Goal: Information Seeking & Learning: Learn about a topic

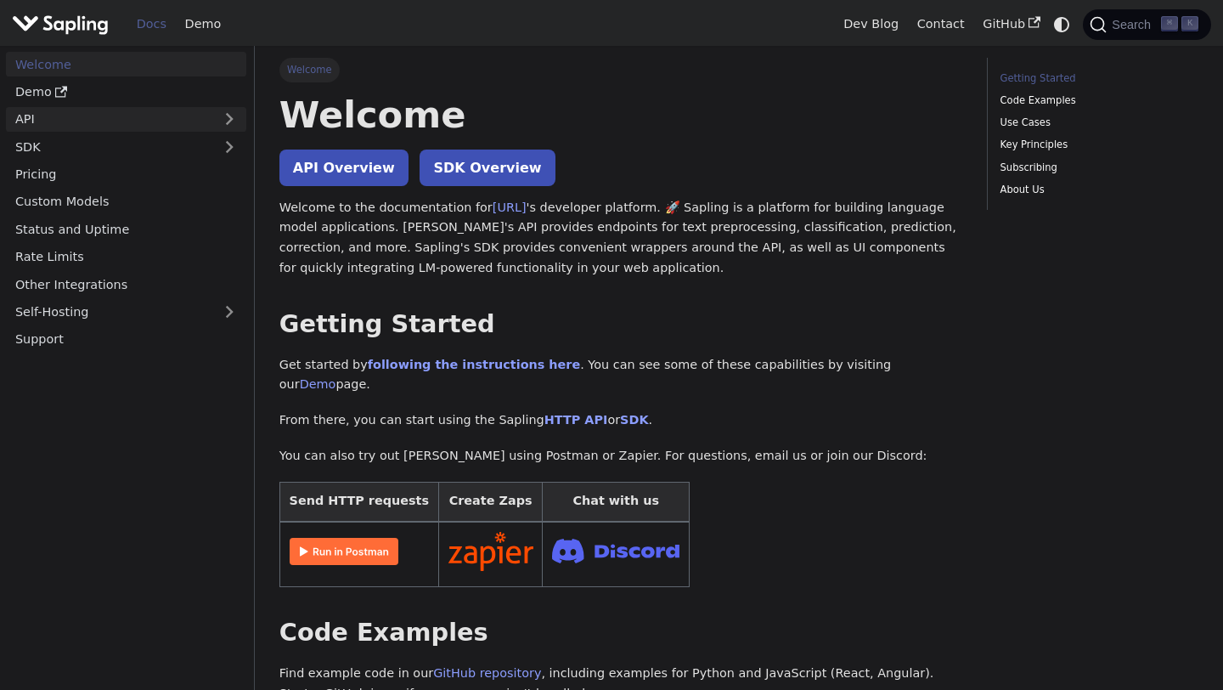
click at [74, 120] on link "API" at bounding box center [109, 119] width 206 height 25
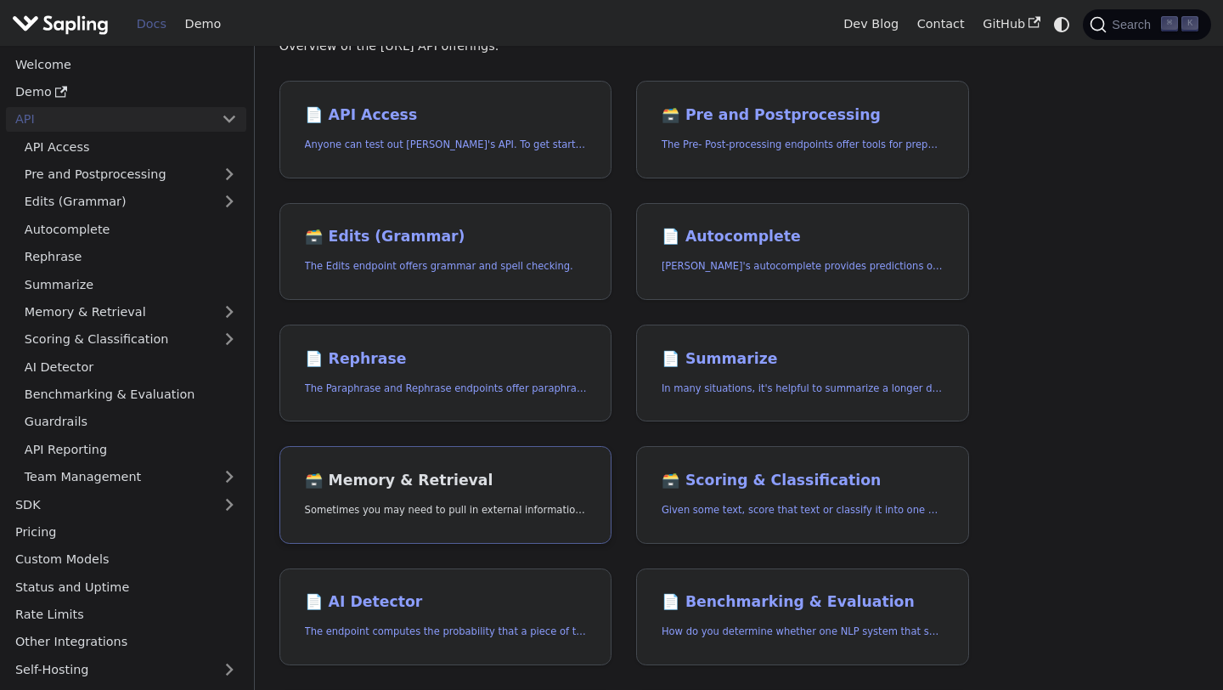
scroll to position [93, 0]
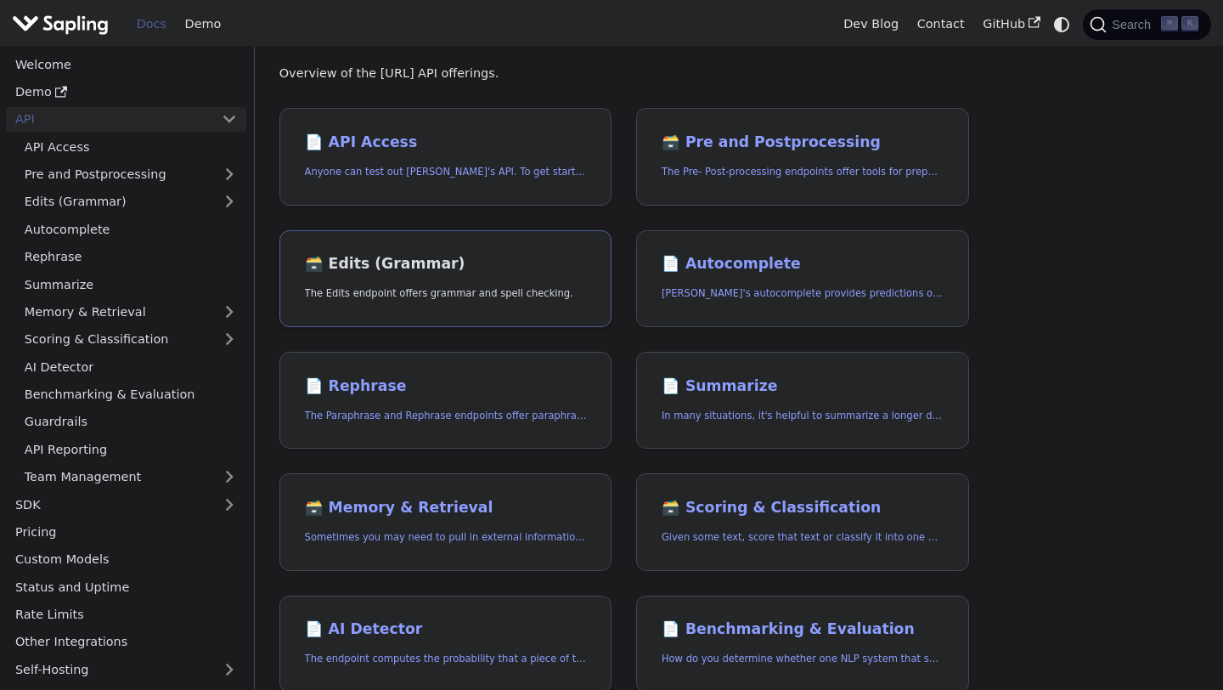
click at [441, 270] on h2 "🗃️ Edits (Grammar)" at bounding box center [446, 264] width 282 height 19
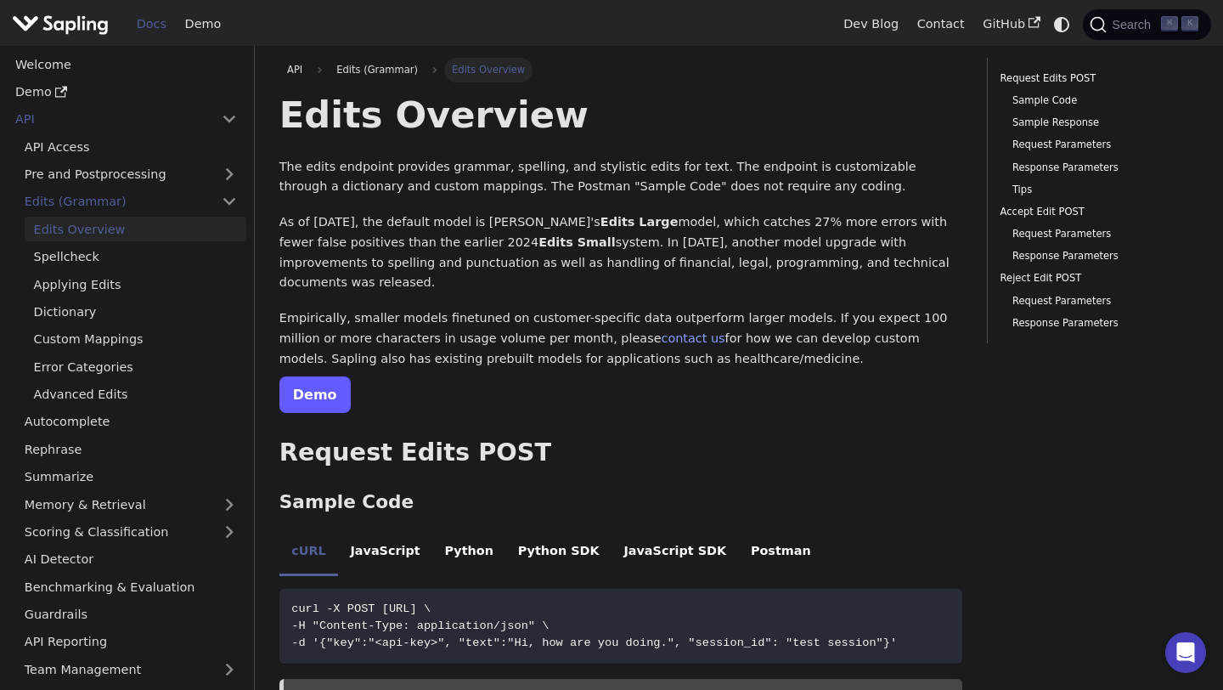
click at [314, 379] on link "Demo" at bounding box center [315, 394] width 71 height 37
